Goal: Task Accomplishment & Management: Manage account settings

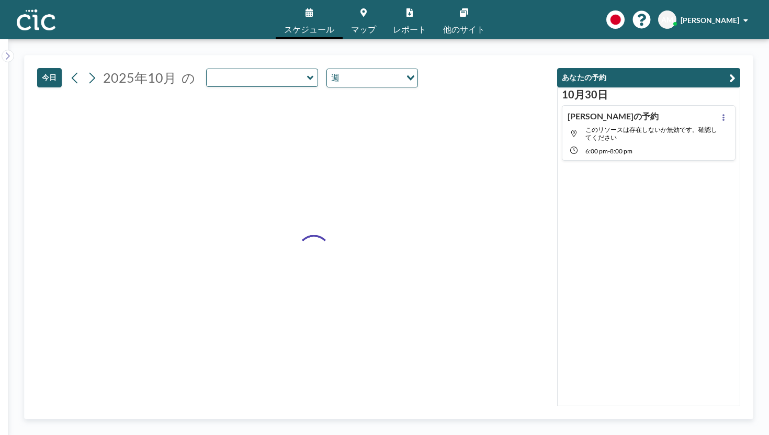
type input "Suji"
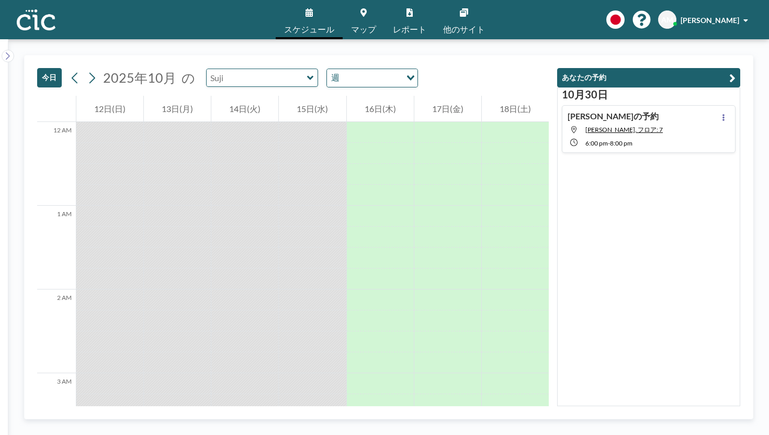
click at [244, 69] on input "text" at bounding box center [257, 77] width 100 height 17
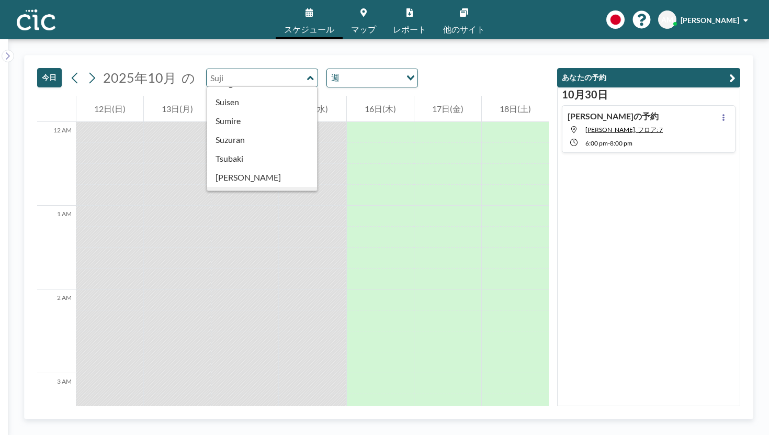
scroll to position [420, 0]
type input "Suji"
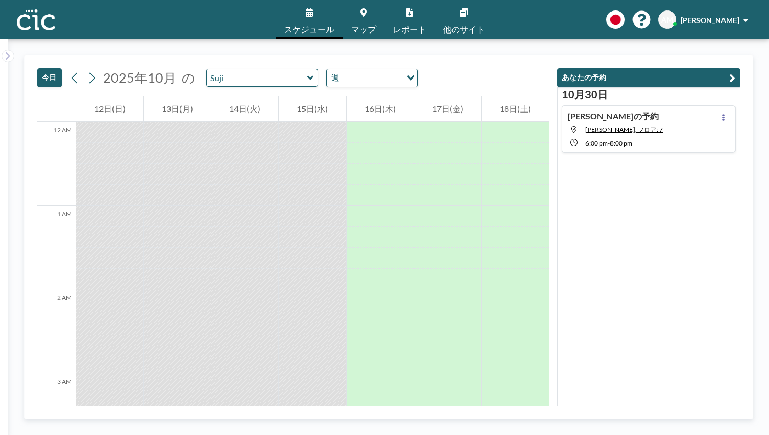
click at [87, 70] on icon at bounding box center [92, 78] width 10 height 16
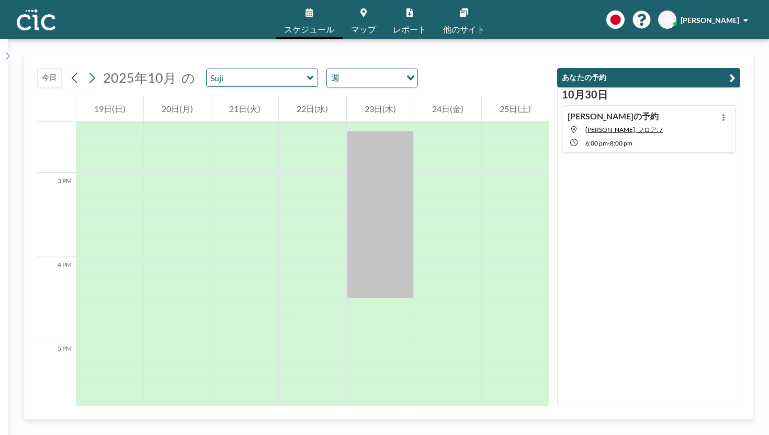
scroll to position [1212, 0]
drag, startPoint x: 405, startPoint y: 294, endPoint x: 398, endPoint y: 377, distance: 83.5
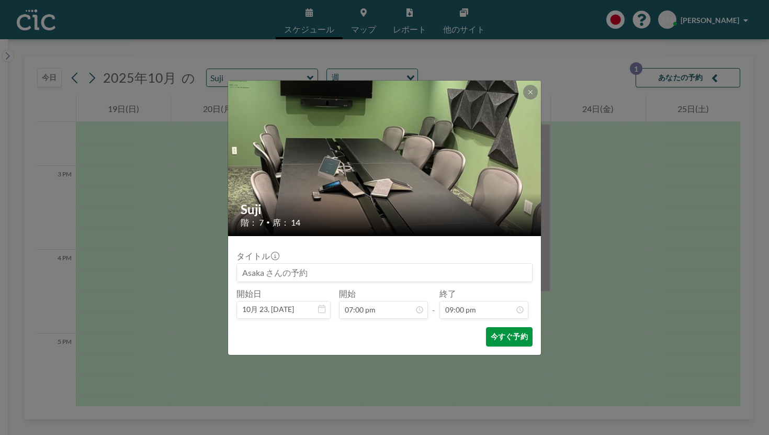
click at [486, 327] on button "今すぐ予約" at bounding box center [509, 336] width 47 height 19
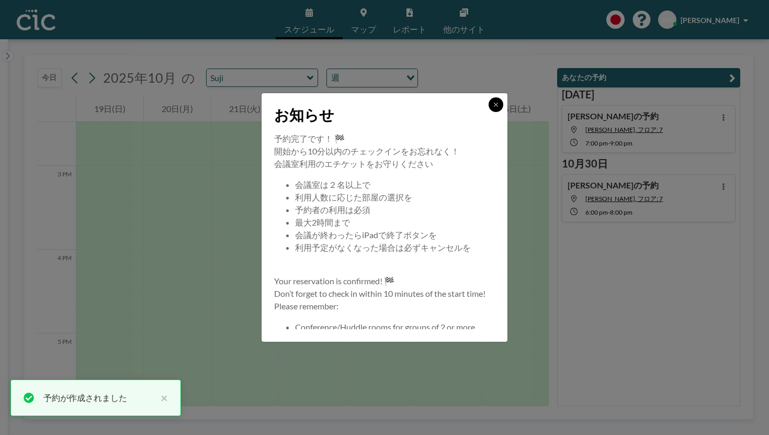
click at [489, 112] on button at bounding box center [496, 104] width 15 height 15
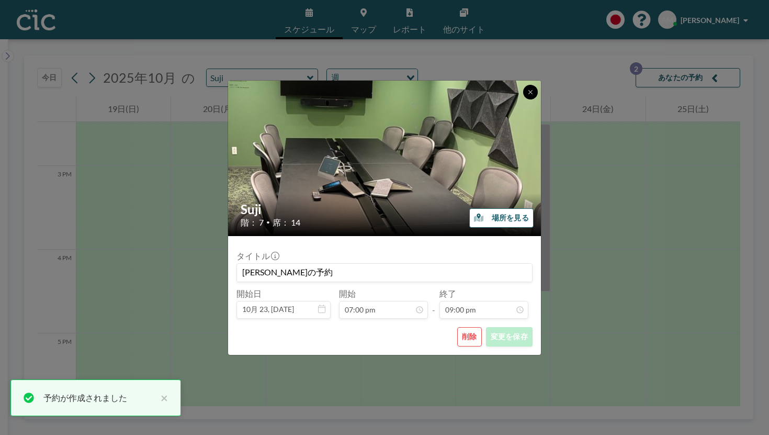
click at [523, 99] on button at bounding box center [530, 92] width 15 height 15
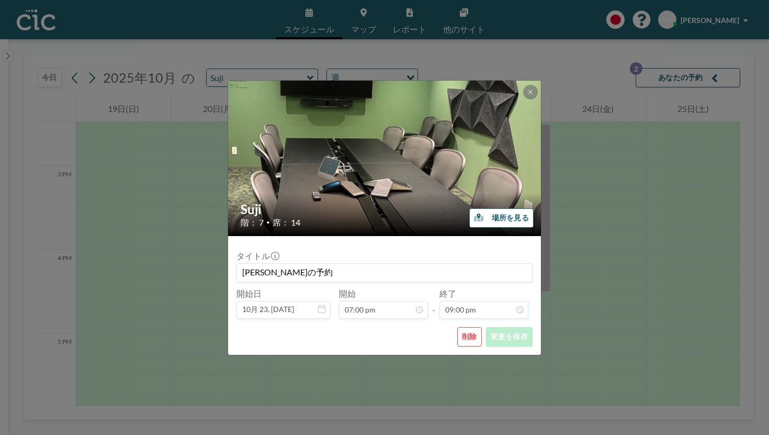
scroll to position [1403, 0]
click at [457, 327] on button "削除" at bounding box center [469, 336] width 25 height 19
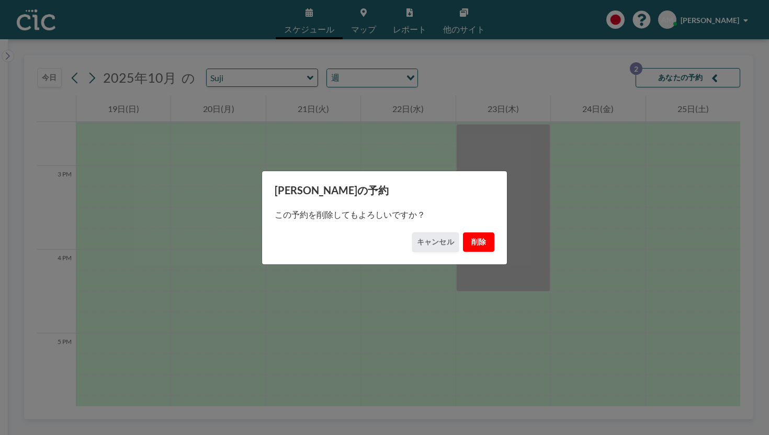
click at [464, 239] on button "削除" at bounding box center [478, 241] width 31 height 19
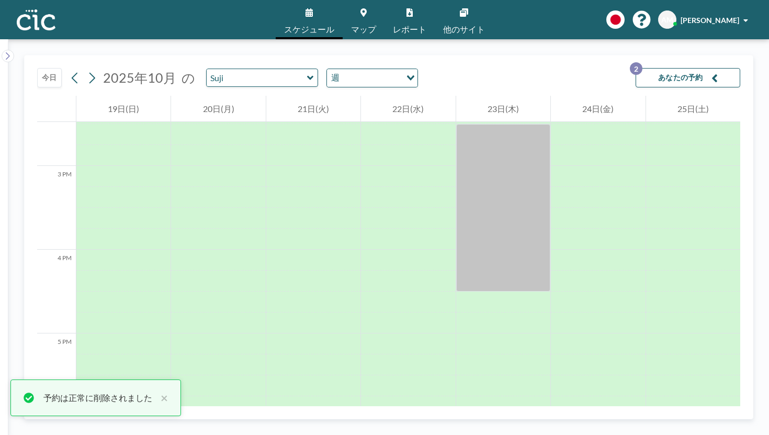
click at [307, 73] on icon at bounding box center [310, 78] width 7 height 10
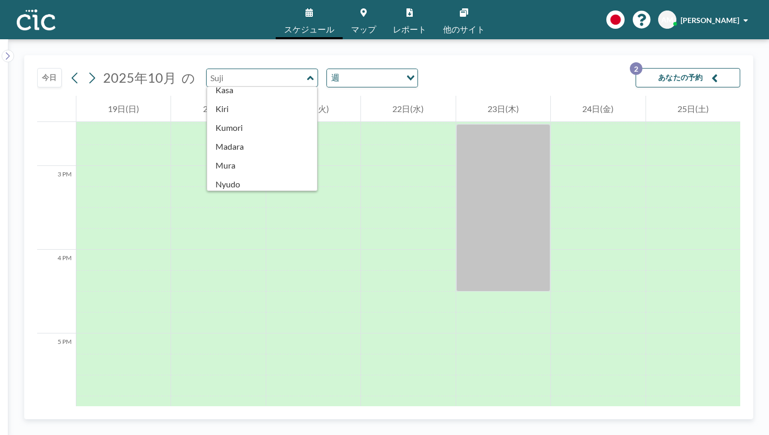
scroll to position [65, 0]
type input "Saba"
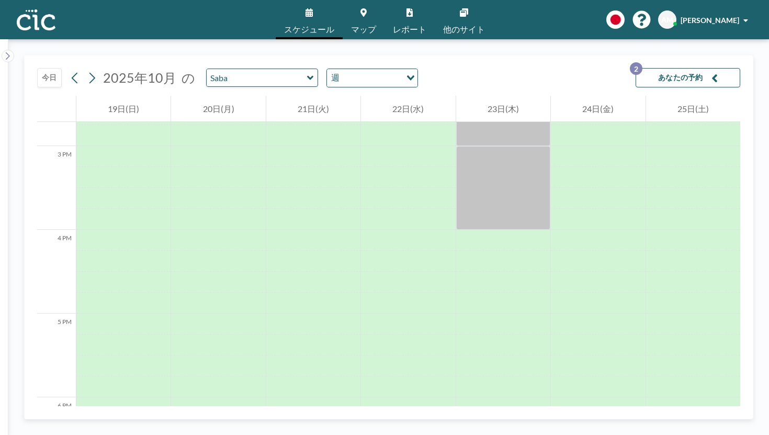
scroll to position [1321, 0]
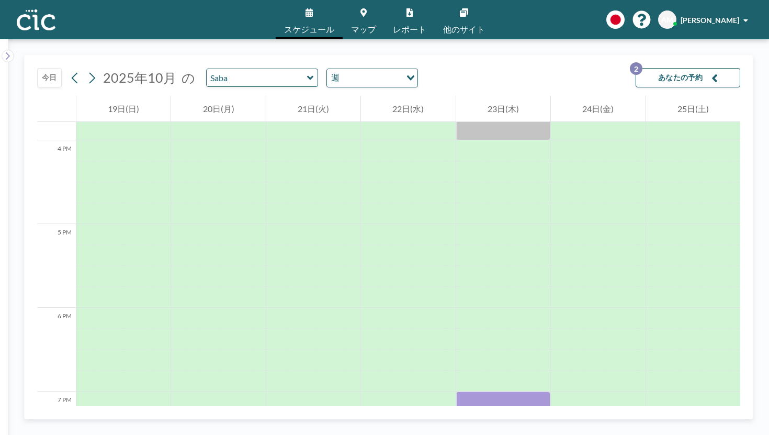
drag, startPoint x: 489, startPoint y: 291, endPoint x: 491, endPoint y: 434, distance: 143.4
click at [491, 434] on div "[DATE] [DATE] の Saba 週 Loading... あなたの予約 2 12 AM 1 AM 2 AM 3 AM 4 AM 5 AM 6 AM …" at bounding box center [388, 237] width 761 height 396
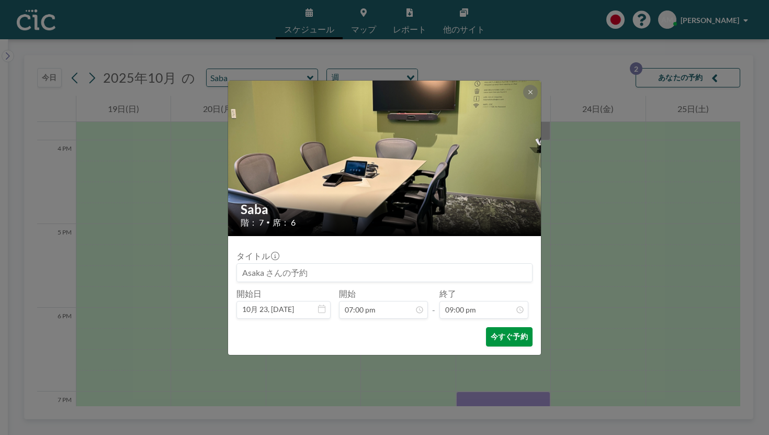
scroll to position [1403, 0]
click at [488, 327] on button "今すぐ予約" at bounding box center [509, 336] width 47 height 19
